Goal: Transaction & Acquisition: Subscribe to service/newsletter

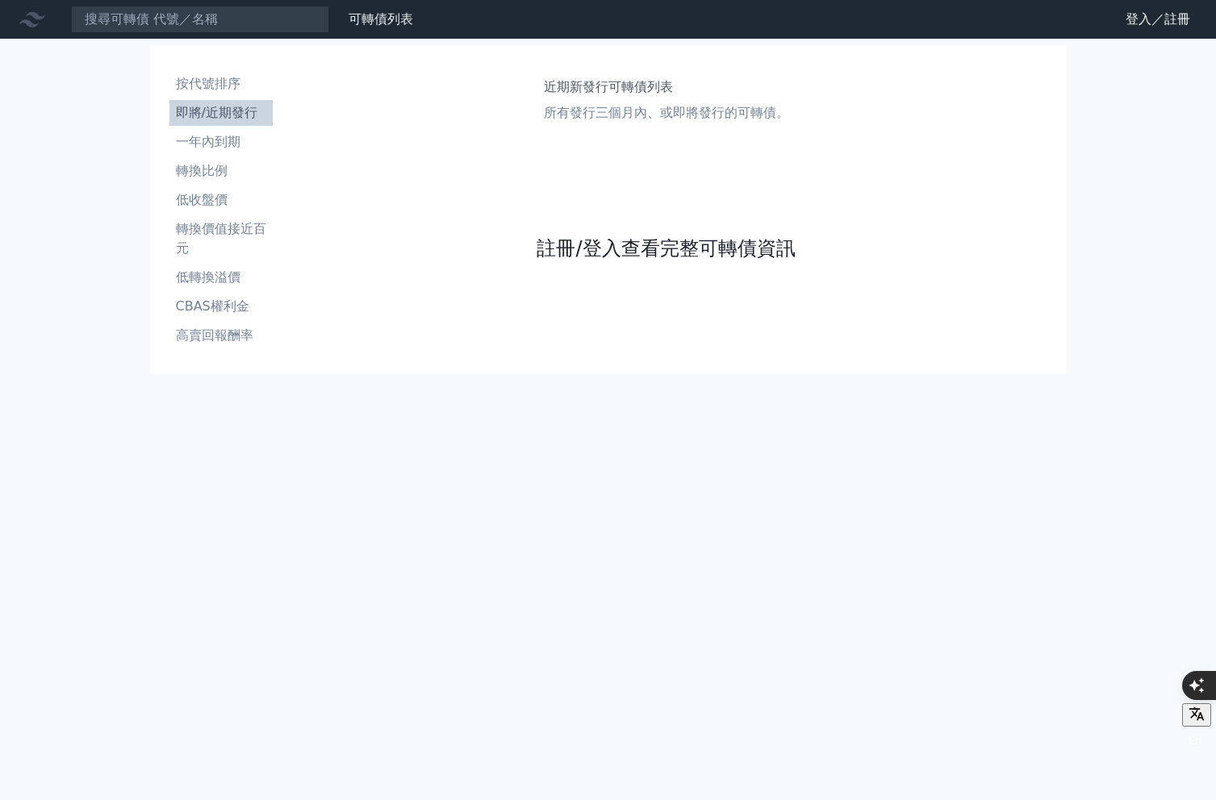
click at [639, 246] on link "註冊/登入查看完整可轉債資訊" at bounding box center [666, 249] width 258 height 26
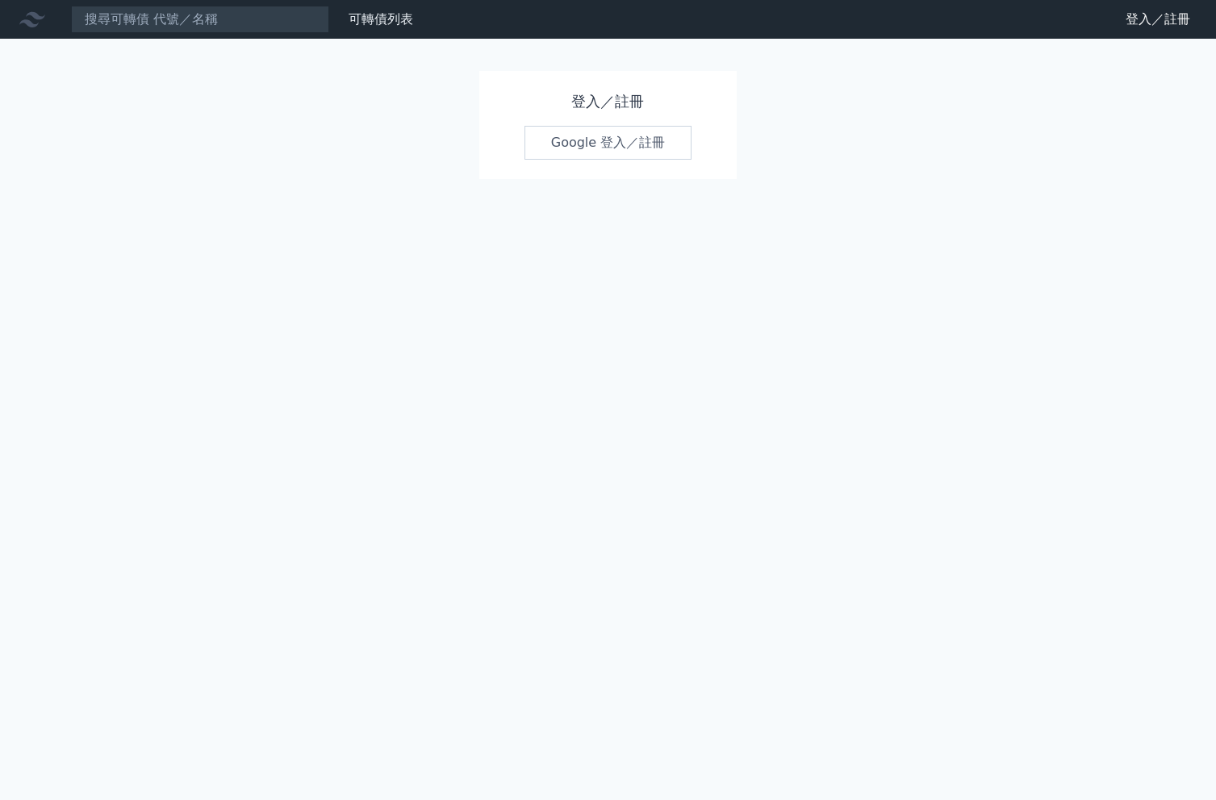
click at [589, 144] on link "Google 登入／註冊" at bounding box center [608, 143] width 168 height 34
